Goal: Transaction & Acquisition: Purchase product/service

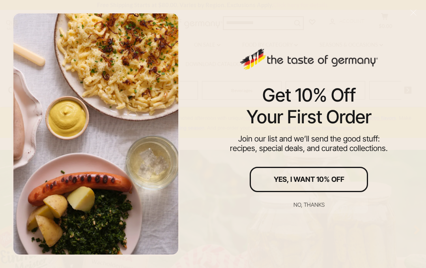
click at [324, 202] on div "No, thanks" at bounding box center [309, 205] width 31 height 6
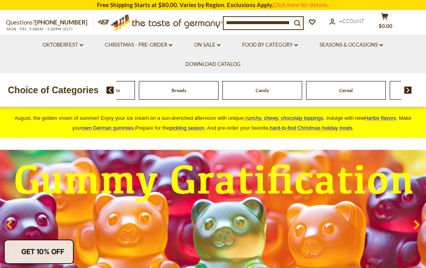
click at [112, 92] on img at bounding box center [111, 89] width 8 height 7
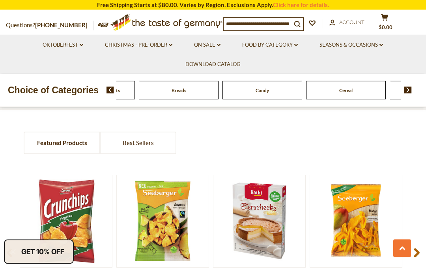
scroll to position [246, 0]
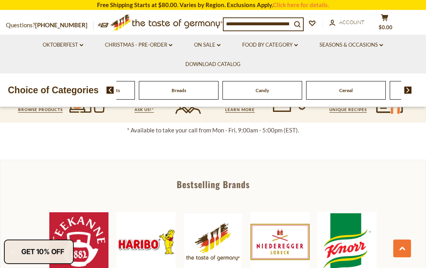
click at [106, 86] on span at bounding box center [107, 89] width 13 height 7
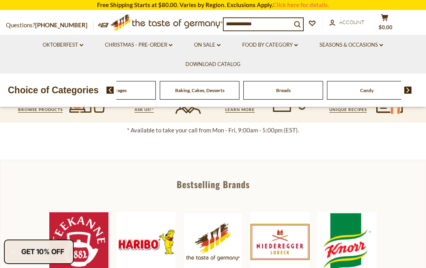
click at [293, 48] on link "Food By Category dropdown_arrow" at bounding box center [270, 45] width 56 height 9
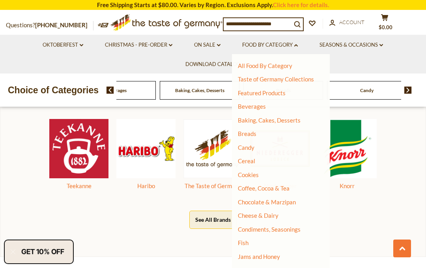
scroll to position [0, 0]
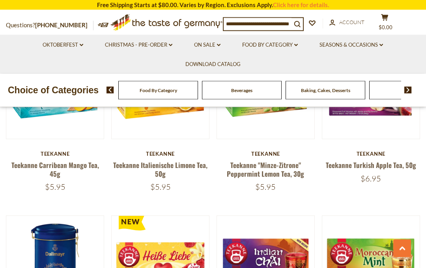
scroll to position [1340, 0]
click at [242, 27] on input at bounding box center [258, 23] width 68 height 11
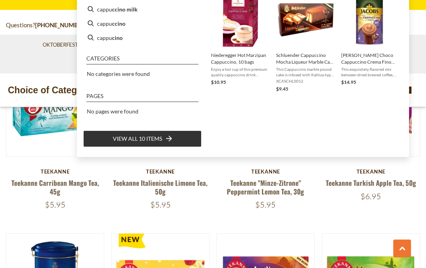
scroll to position [1319, 0]
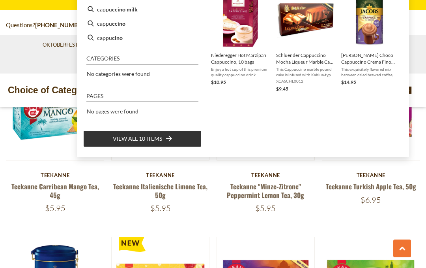
type input "*****"
click at [377, 34] on img "Jacobs Choco Cappuccino Crema Fino 500g" at bounding box center [370, 19] width 57 height 57
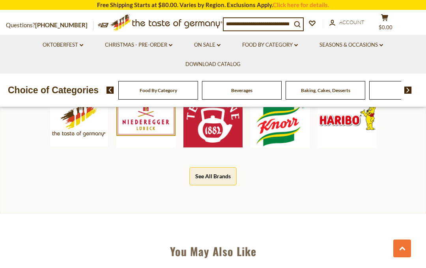
scroll to position [631, 0]
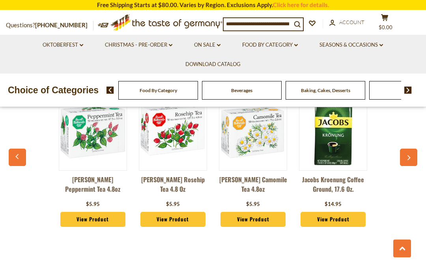
click at [414, 166] on button "button" at bounding box center [408, 156] width 17 height 17
click at [416, 166] on button "button" at bounding box center [408, 156] width 17 height 17
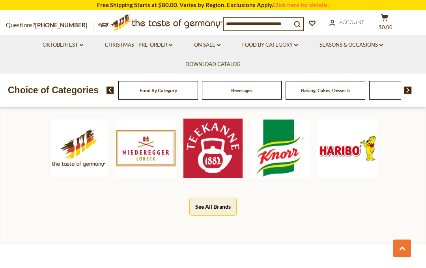
scroll to position [416, 0]
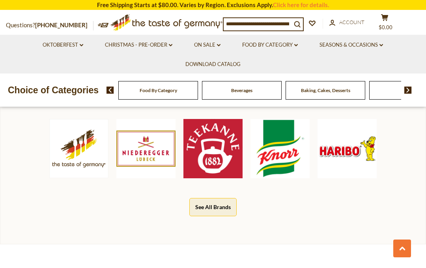
click at [254, 26] on input at bounding box center [258, 23] width 68 height 11
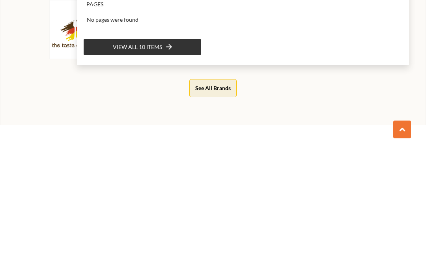
type input "****"
click at [142, 161] on span "View all 10 items" at bounding box center [137, 165] width 49 height 9
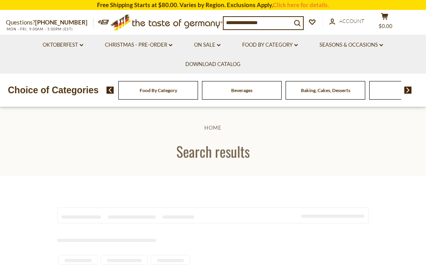
type input "****"
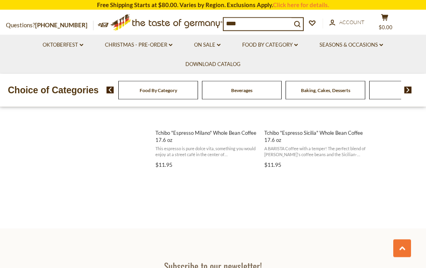
scroll to position [932, 0]
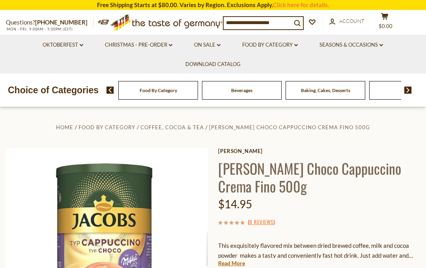
scroll to position [0, 0]
